Goal: Task Accomplishment & Management: Manage account settings

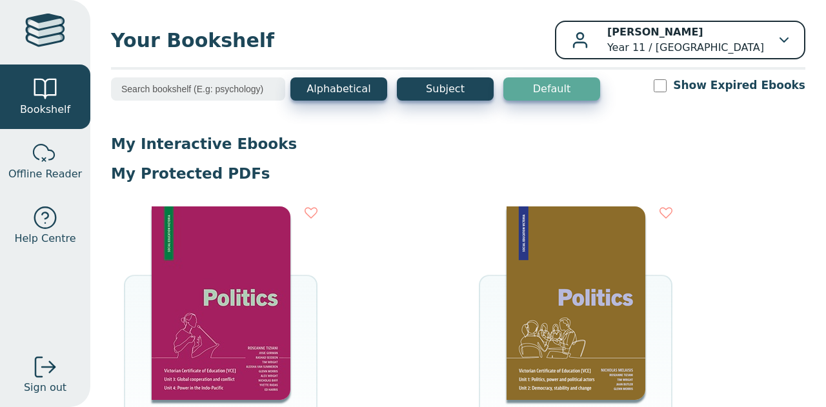
click at [757, 41] on div "[PERSON_NAME] Year 11 / [GEOGRAPHIC_DATA]" at bounding box center [680, 40] width 217 height 31
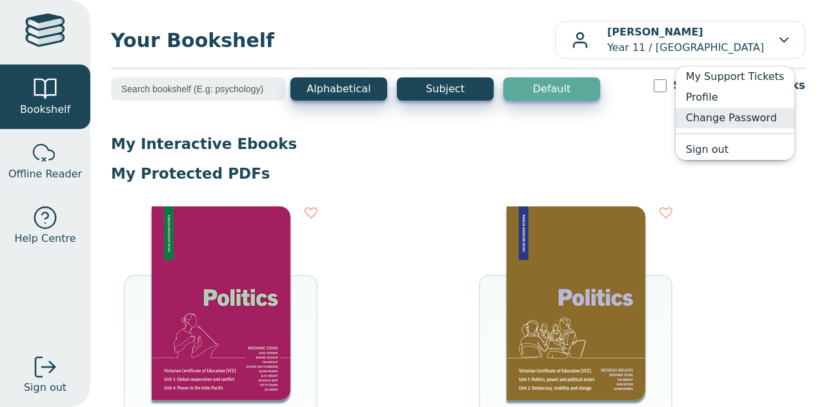
click at [756, 115] on link "Change Password" at bounding box center [735, 118] width 119 height 21
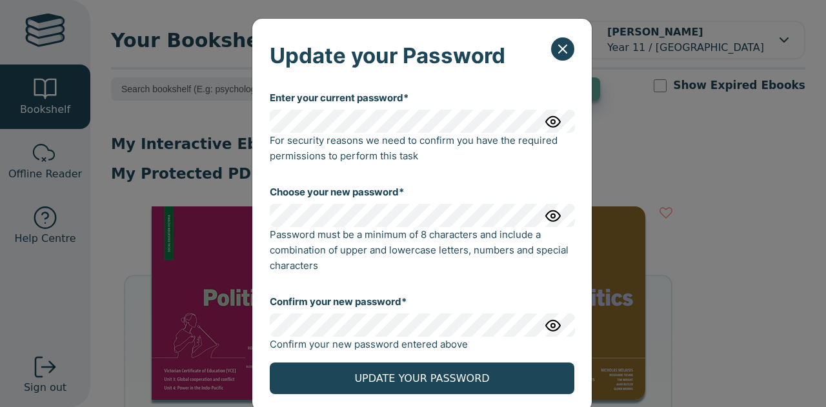
click at [272, 233] on div "Choose your new password* Password must be a minimum of 8 characters and includ…" at bounding box center [422, 229] width 305 height 110
click at [255, 327] on div "Enter your current password* For security reasons we need to confirm you have t…" at bounding box center [422, 246] width 340 height 332
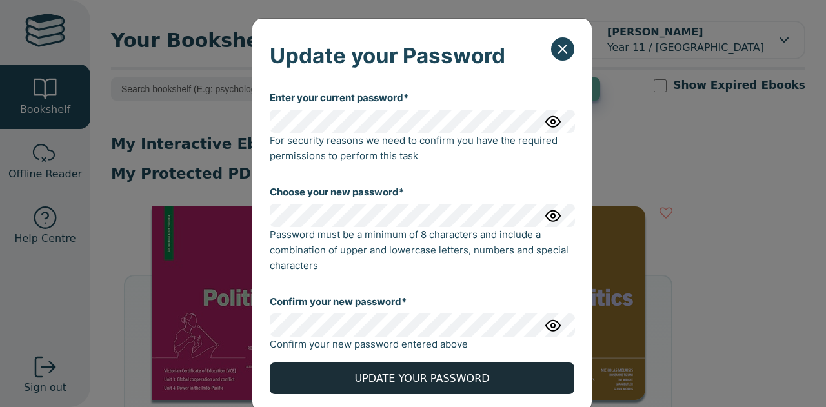
click at [458, 387] on button "UPDATE YOUR PASSWORD" at bounding box center [422, 379] width 305 height 32
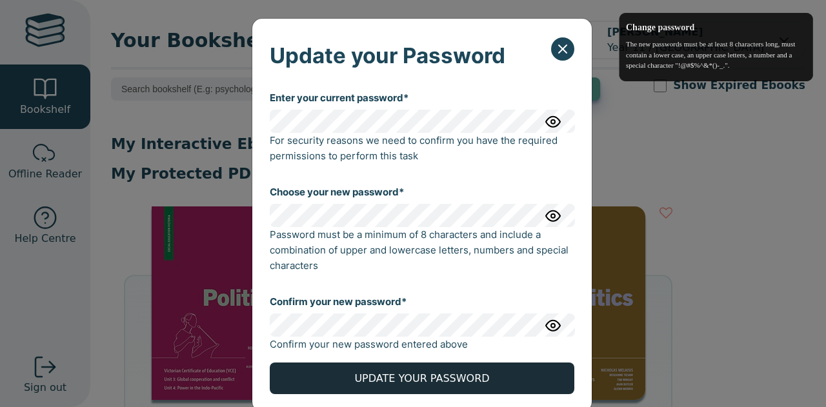
click at [429, 378] on button "UPDATE YOUR PASSWORD" at bounding box center [422, 379] width 305 height 32
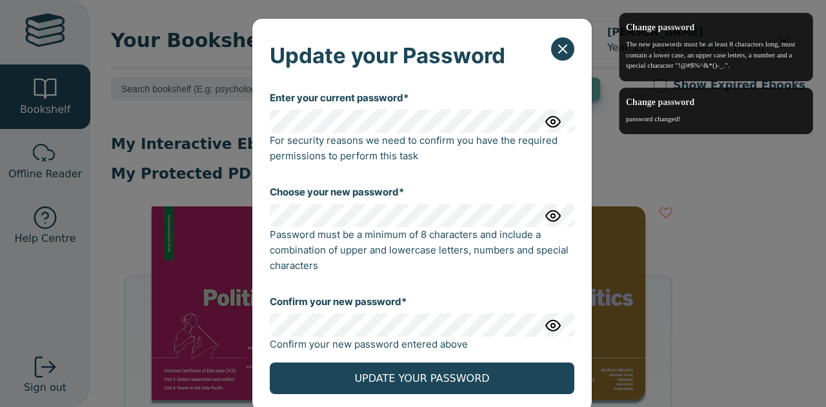
click at [567, 61] on div "Update your Password" at bounding box center [422, 49] width 340 height 61
click at [563, 52] on icon "Close" at bounding box center [562, 48] width 15 height 15
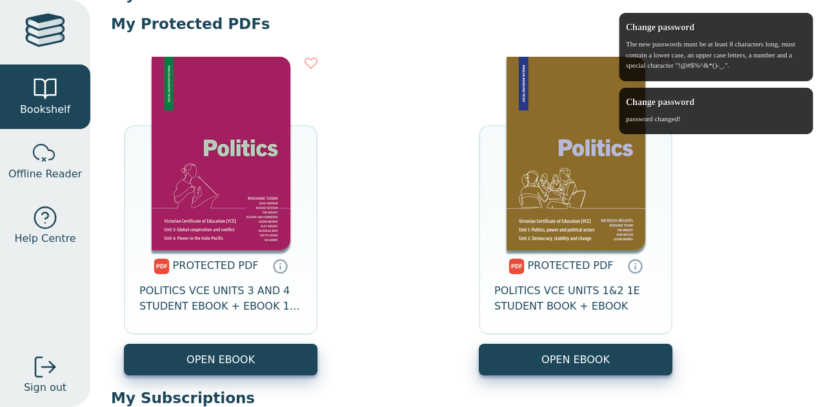
scroll to position [214, 0]
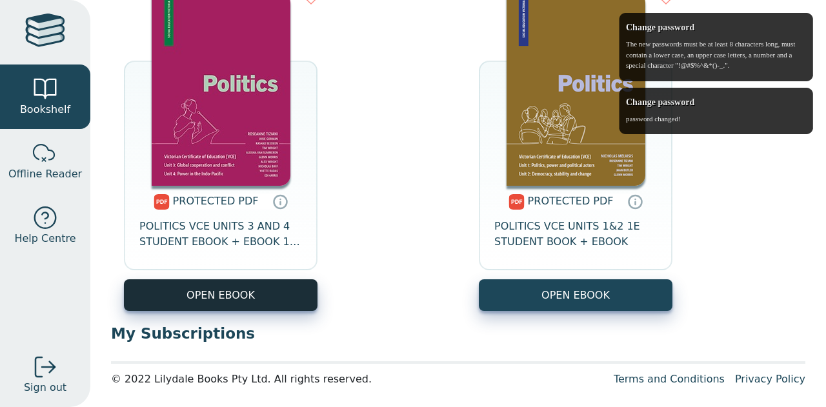
click at [287, 298] on link "OPEN EBOOK" at bounding box center [221, 296] width 194 height 32
